Goal: Download file/media

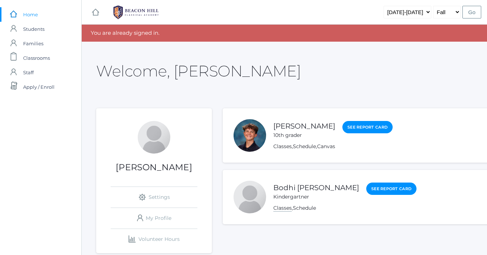
click at [280, 208] on link "Classes" at bounding box center [282, 207] width 18 height 7
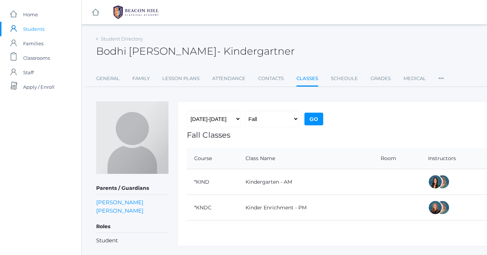
scroll to position [17, 0]
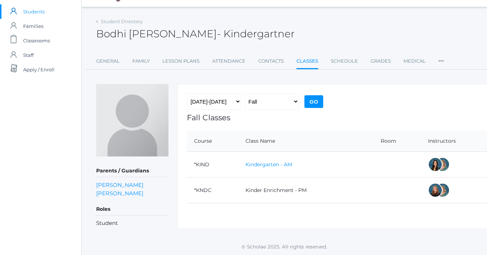
click at [272, 163] on link "Kindergarten - AM" at bounding box center [269, 164] width 47 height 7
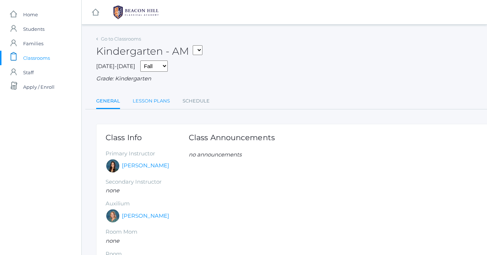
click at [144, 103] on link "Lesson Plans" at bounding box center [151, 101] width 37 height 14
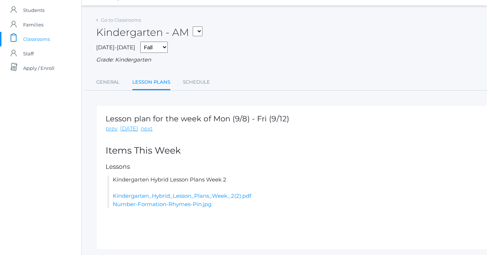
scroll to position [40, 0]
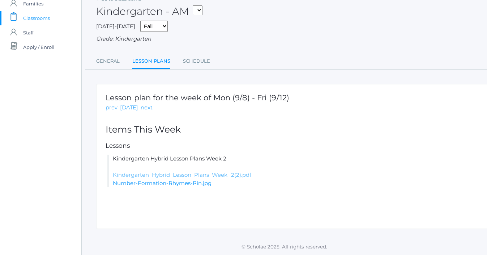
click at [208, 173] on link "Kindergarten_Hybrid_Lesson_Plans_Week_2(2).pdf" at bounding box center [182, 174] width 139 height 7
